Goal: Find contact information: Find contact information

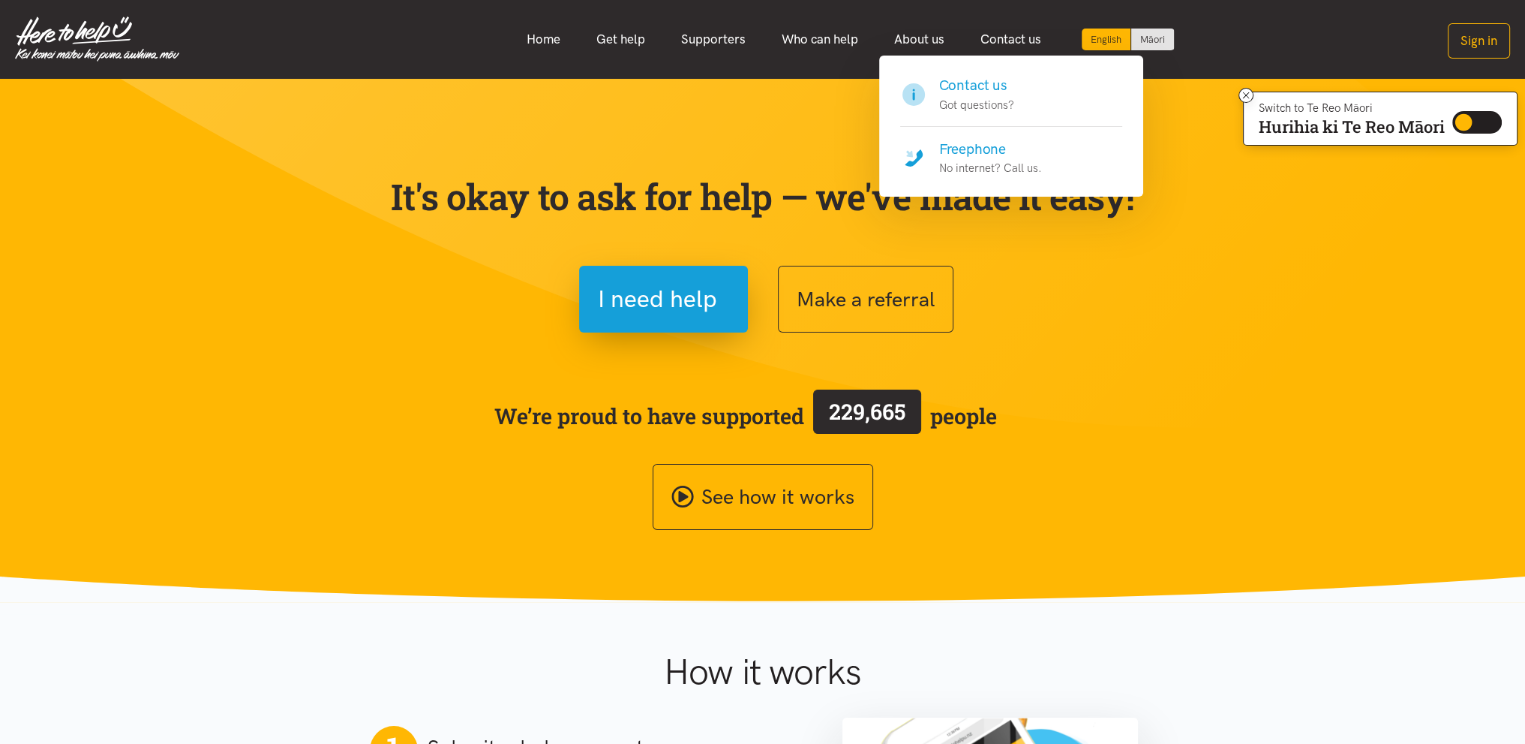
click at [985, 95] on h4 "Contact us" at bounding box center [976, 85] width 75 height 21
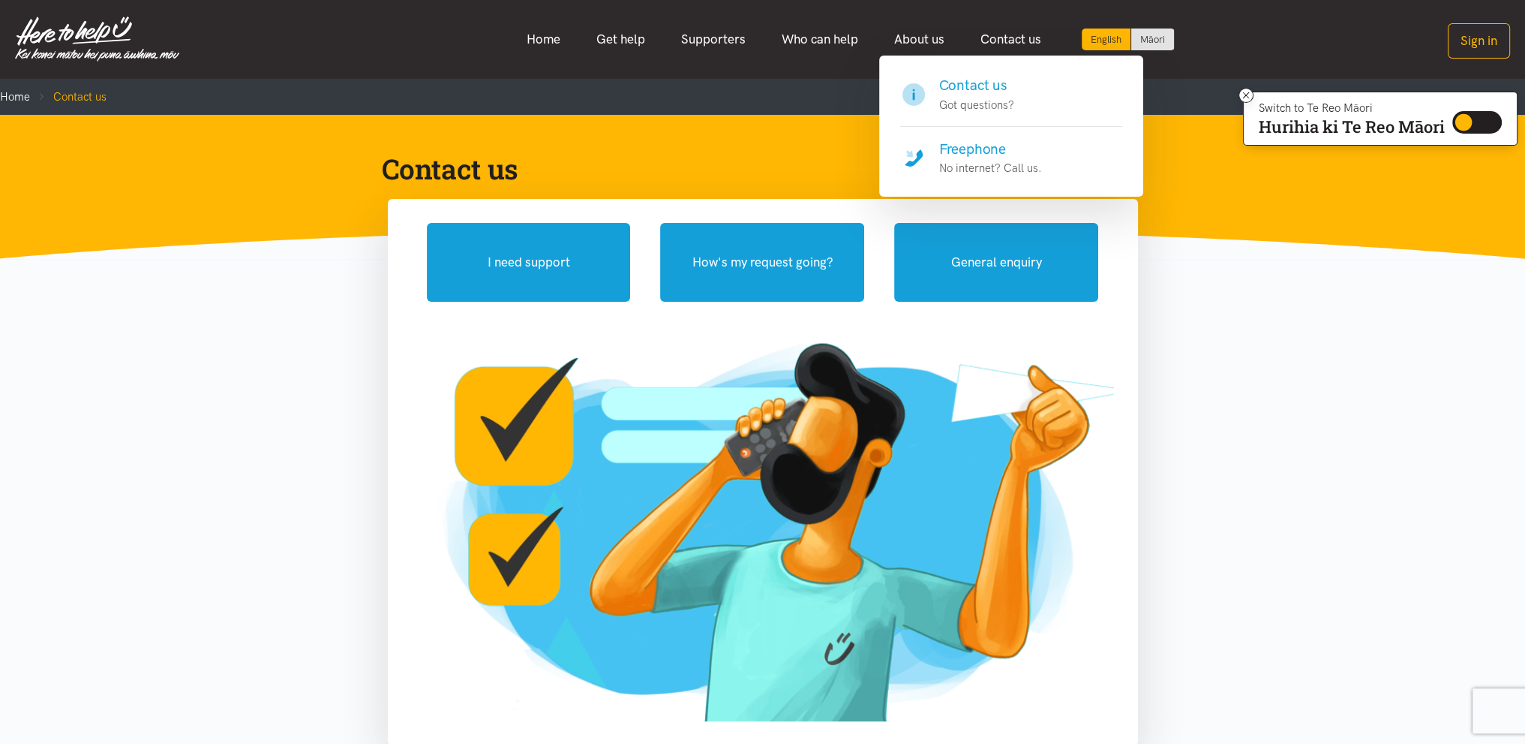
click at [978, 146] on h4 "Freephone" at bounding box center [990, 149] width 103 height 21
